Goal: Information Seeking & Learning: Learn about a topic

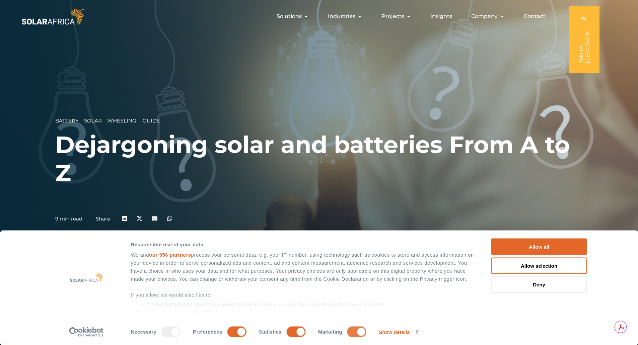
drag, startPoint x: 340, startPoint y: 333, endPoint x: 321, endPoint y: 332, distance: 19.1
click at [347, 333] on input "Marketing" at bounding box center [356, 332] width 19 height 11
checkbox input "false"
click at [286, 332] on input "Statistics" at bounding box center [295, 332] width 19 height 11
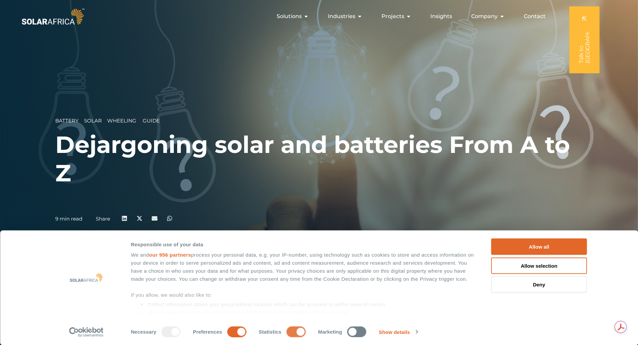
checkbox input "false"
drag, startPoint x: 225, startPoint y: 334, endPoint x: 278, endPoint y: 330, distance: 52.7
click at [227, 334] on input "Preferences" at bounding box center [236, 332] width 19 height 11
checkbox input "false"
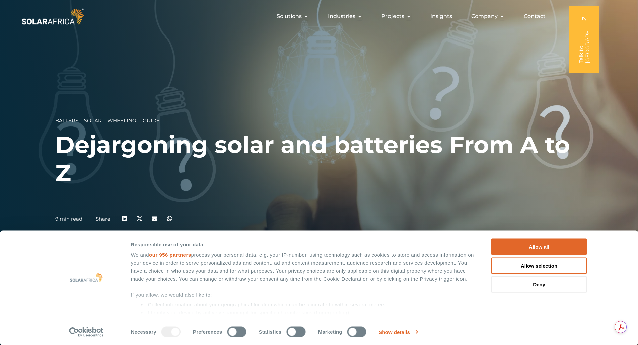
click at [384, 332] on link "Show details" at bounding box center [398, 332] width 39 height 10
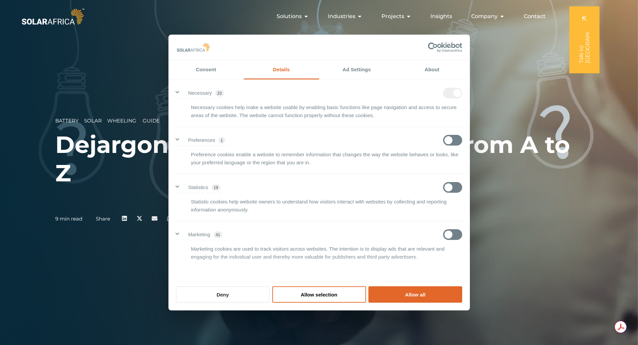
click at [246, 296] on button "Deny" at bounding box center [223, 294] width 94 height 16
